Goal: Task Accomplishment & Management: Use online tool/utility

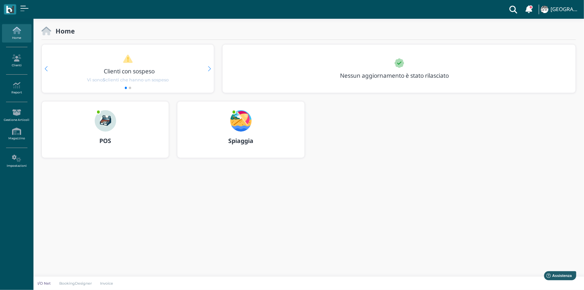
click at [242, 141] on b "Spiaggia" at bounding box center [240, 140] width 25 height 8
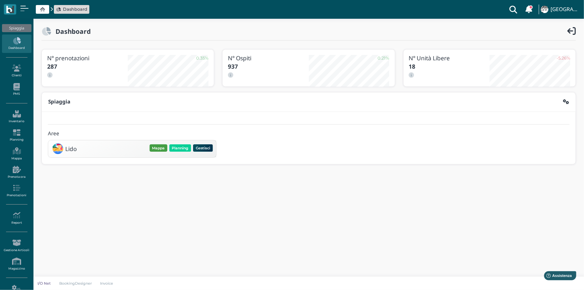
click at [157, 146] on button "Mappa" at bounding box center [158, 147] width 18 height 7
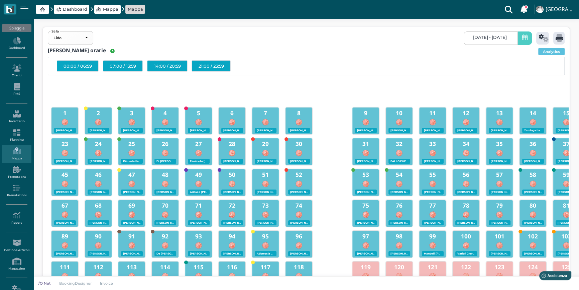
click at [520, 36] on span at bounding box center [525, 37] width 14 height 13
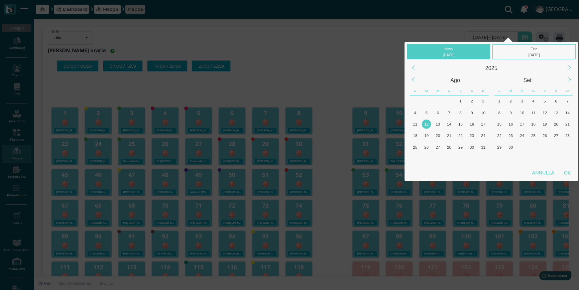
click at [428, 123] on div "12" at bounding box center [426, 123] width 9 height 9
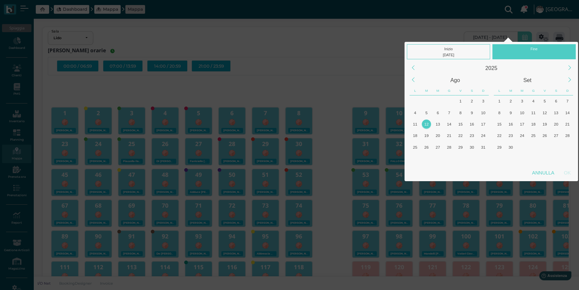
click at [428, 123] on div "12" at bounding box center [426, 123] width 9 height 9
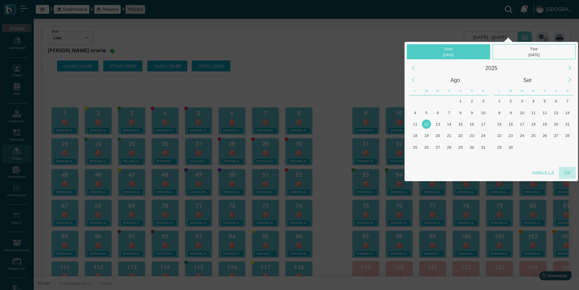
click at [567, 170] on div "OK" at bounding box center [567, 173] width 17 height 12
type input "[DATE] - [DATE]"
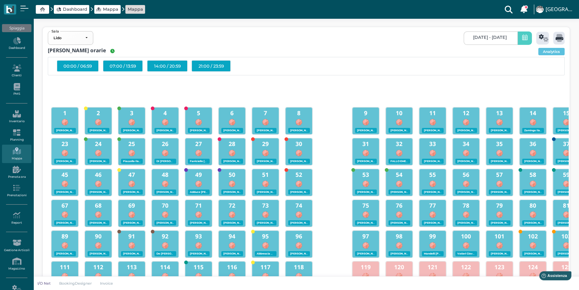
scroll to position [0, 60]
click at [540, 38] on icon at bounding box center [544, 38] width 10 height 8
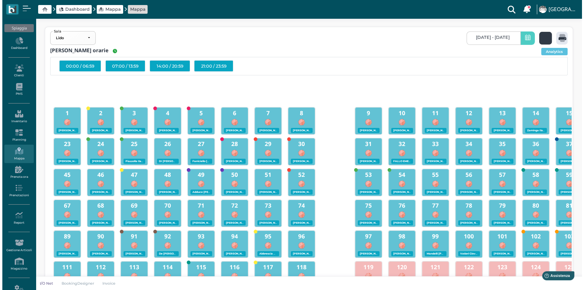
scroll to position [0, 0]
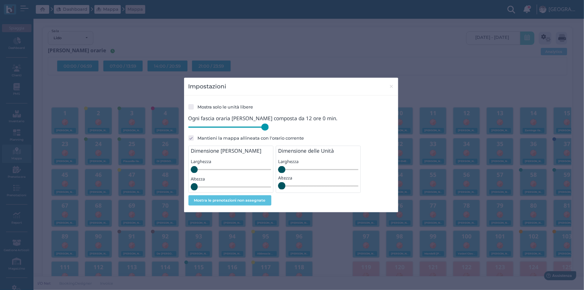
drag, startPoint x: 236, startPoint y: 129, endPoint x: 280, endPoint y: 132, distance: 44.6
type input "720"
click at [269, 131] on input "range" at bounding box center [228, 126] width 80 height 7
click at [389, 86] on span "×" at bounding box center [391, 86] width 5 height 9
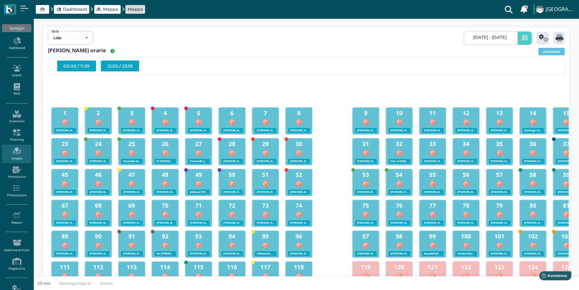
click at [119, 66] on div "12:00 / 23:59" at bounding box center [120, 65] width 39 height 11
click at [557, 38] on icon at bounding box center [560, 38] width 8 height 8
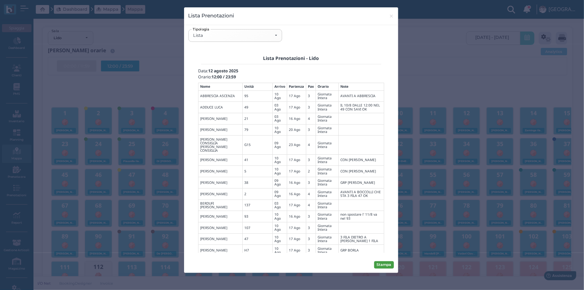
click at [385, 265] on button "Stampa" at bounding box center [384, 264] width 20 height 7
click at [274, 36] on div "Lista" at bounding box center [235, 35] width 84 height 5
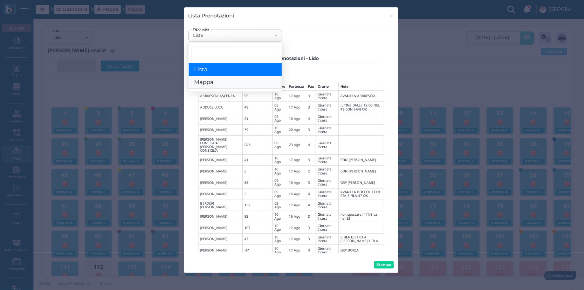
click at [237, 81] on link "Mappa" at bounding box center [235, 82] width 93 height 13
select select "map"
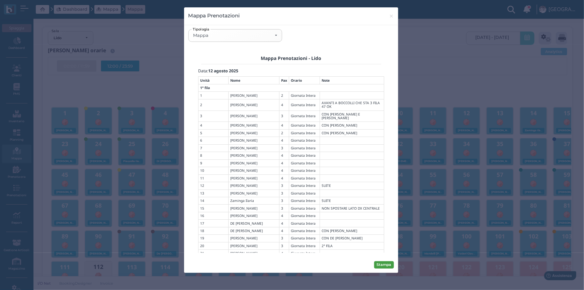
click at [388, 266] on button "Stampa" at bounding box center [384, 264] width 20 height 7
click at [390, 17] on span "×" at bounding box center [391, 16] width 5 height 9
